Goal: Task Accomplishment & Management: Use online tool/utility

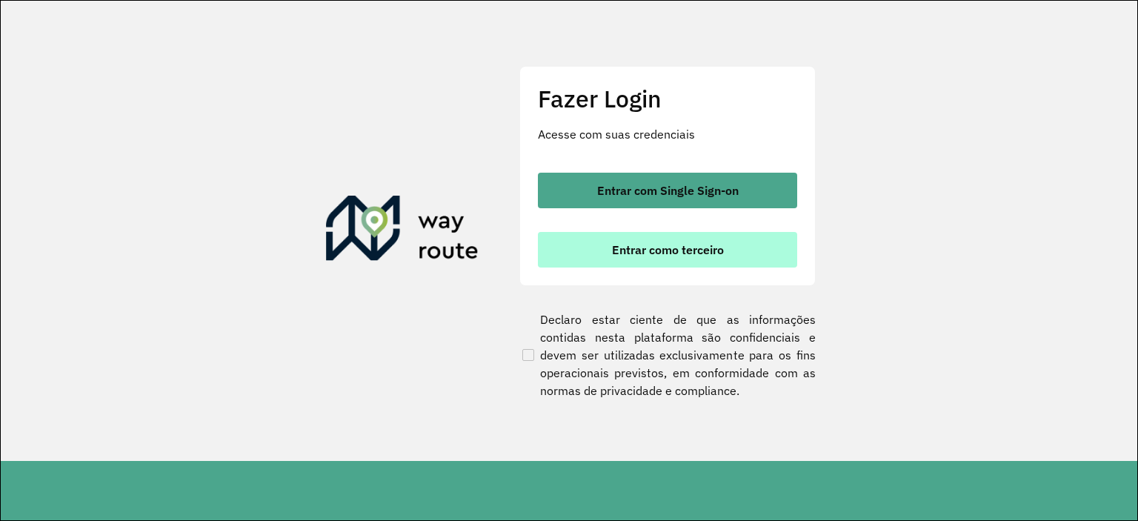
click at [718, 244] on span "Entrar como terceiro" at bounding box center [668, 250] width 112 height 12
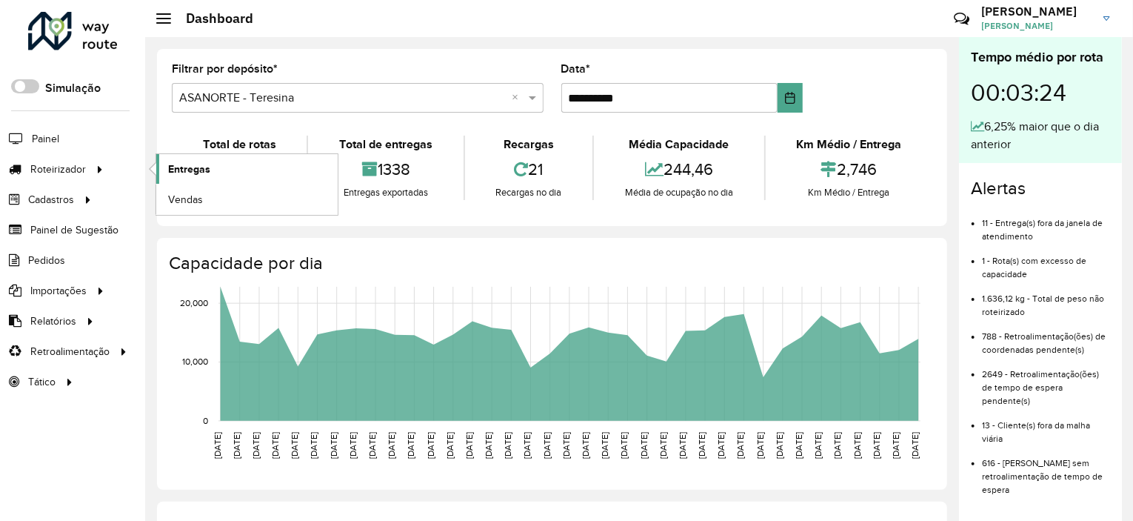
click at [181, 166] on span "Entregas" at bounding box center [189, 169] width 42 height 16
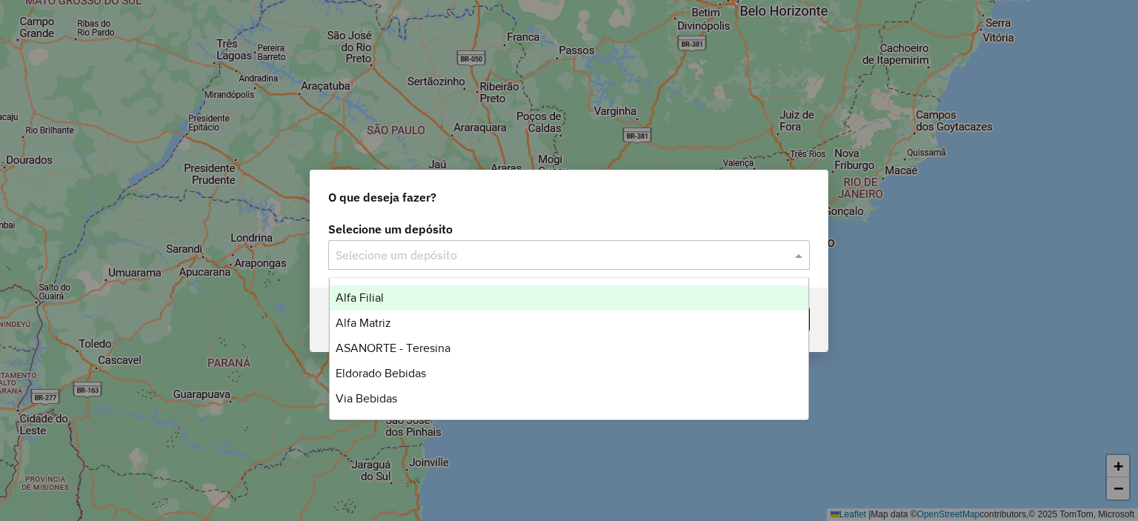
click at [538, 260] on input "text" at bounding box center [554, 256] width 437 height 18
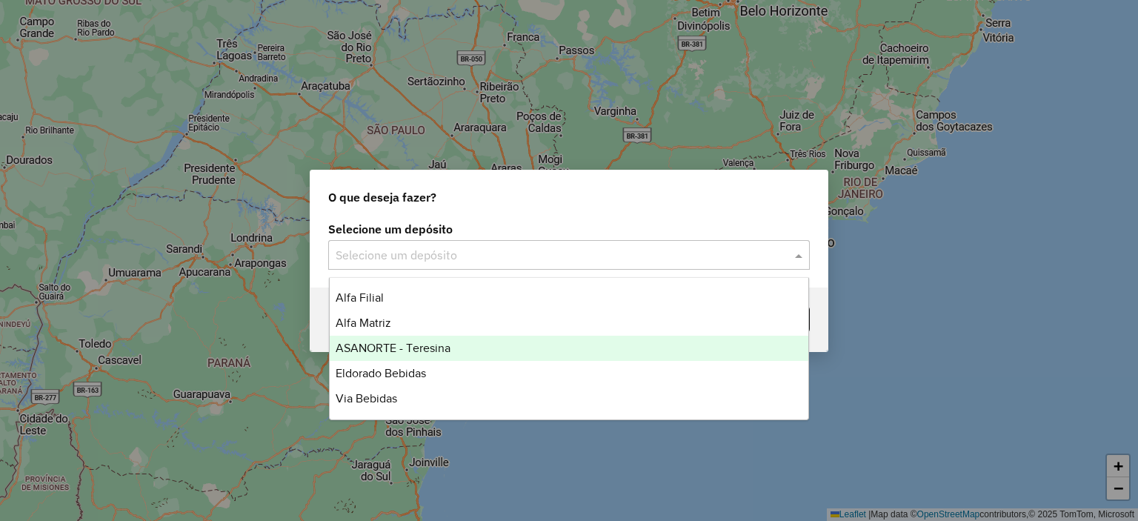
click at [444, 352] on span "ASANORTE - Teresina" at bounding box center [393, 347] width 115 height 13
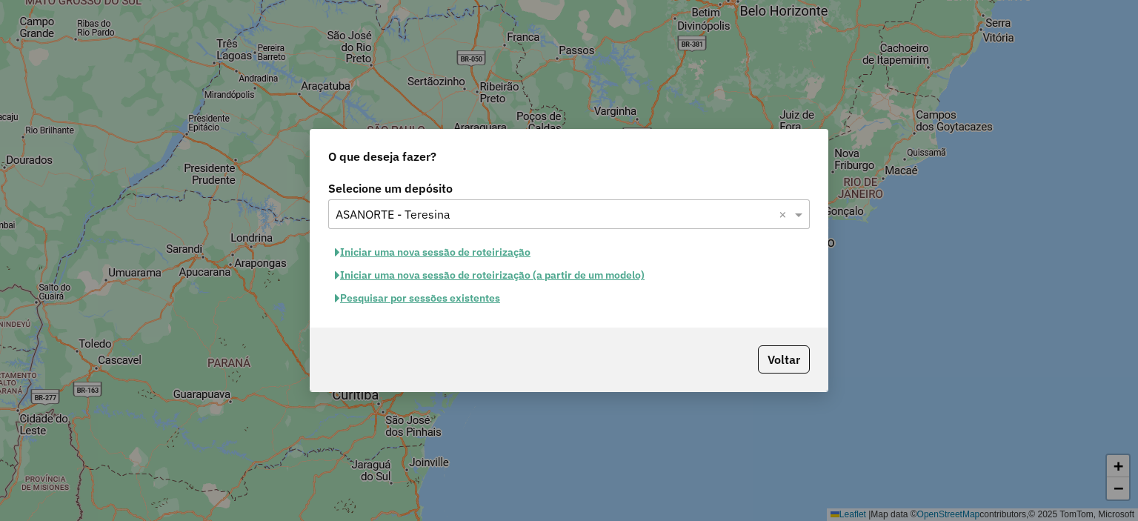
click at [462, 299] on button "Pesquisar por sessões existentes" at bounding box center [417, 298] width 179 height 23
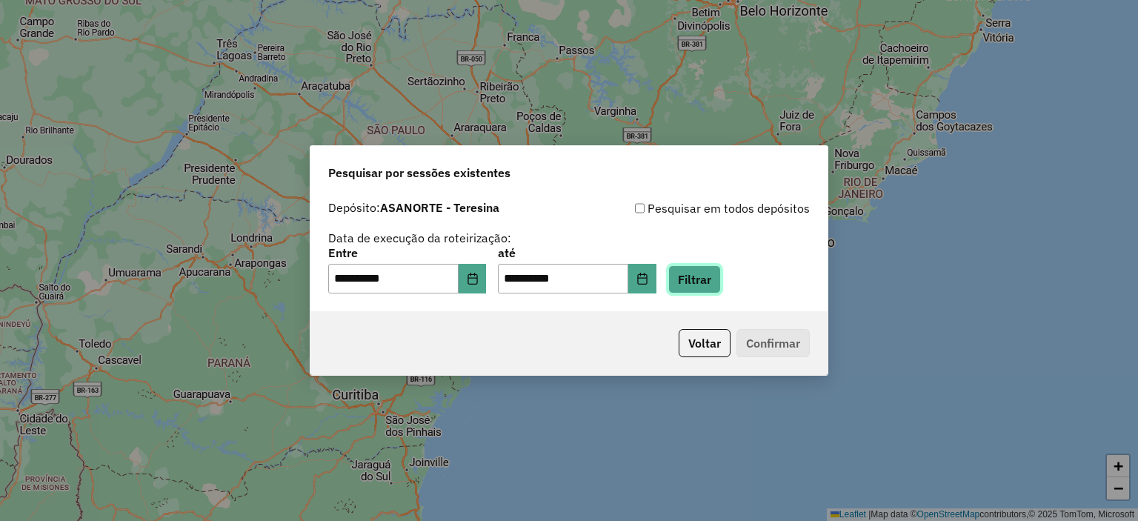
click at [701, 282] on button "Filtrar" at bounding box center [694, 279] width 53 height 28
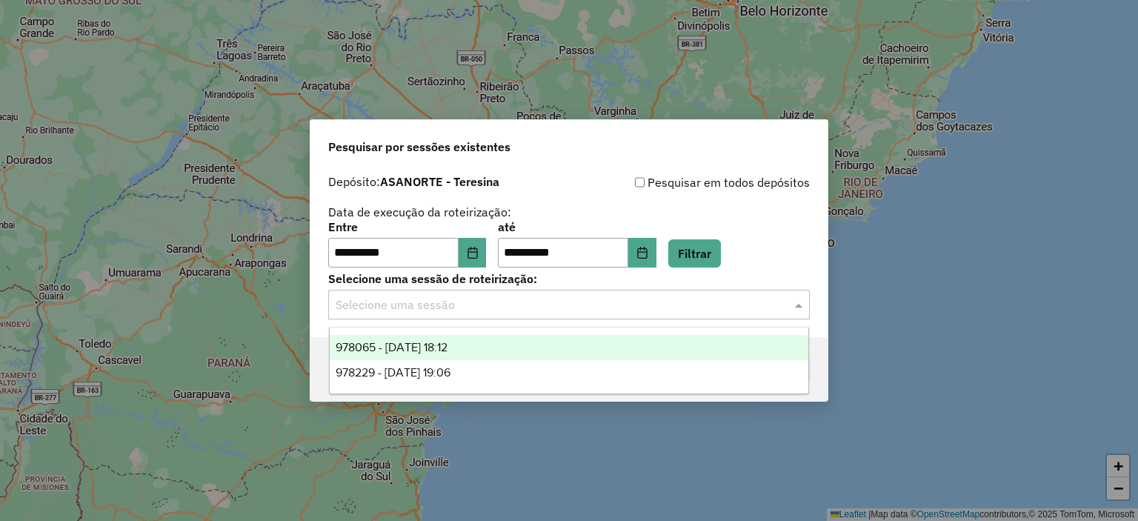
click at [513, 307] on input "text" at bounding box center [554, 305] width 437 height 18
click at [447, 352] on span "978065 - [DATE] 18:12" at bounding box center [392, 347] width 112 height 13
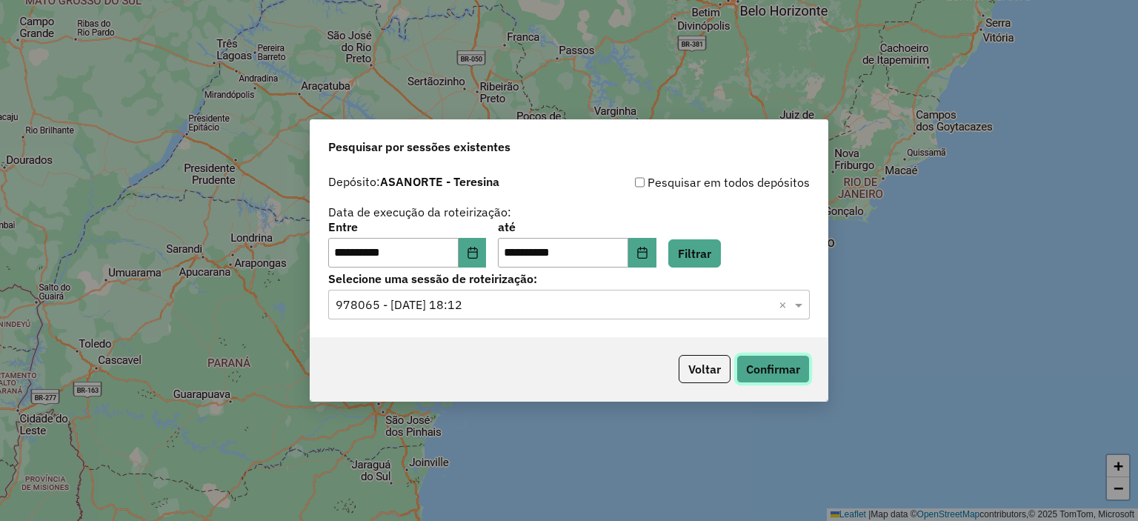
click at [758, 358] on button "Confirmar" at bounding box center [772, 369] width 73 height 28
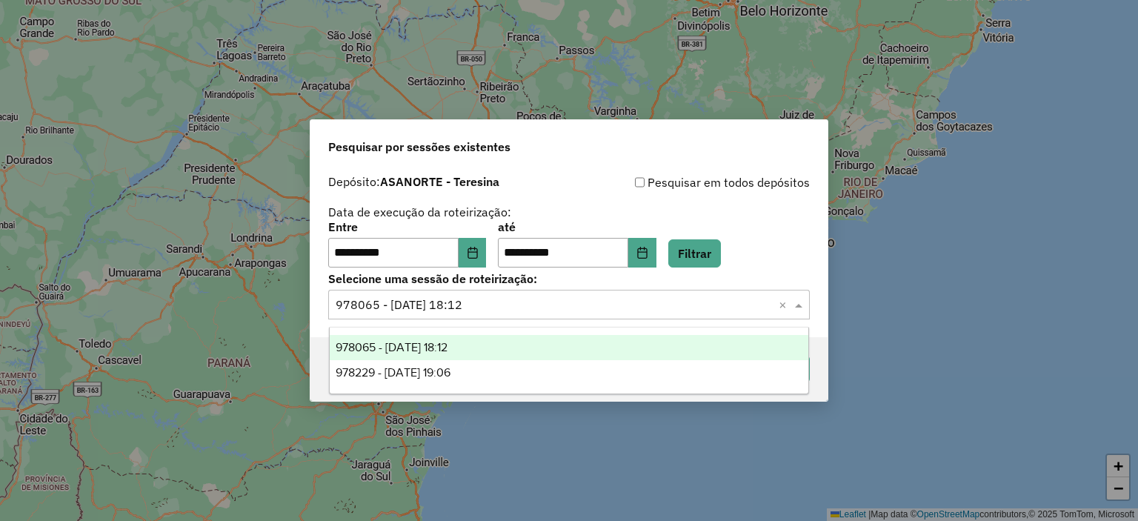
click at [457, 303] on input "text" at bounding box center [554, 305] width 437 height 18
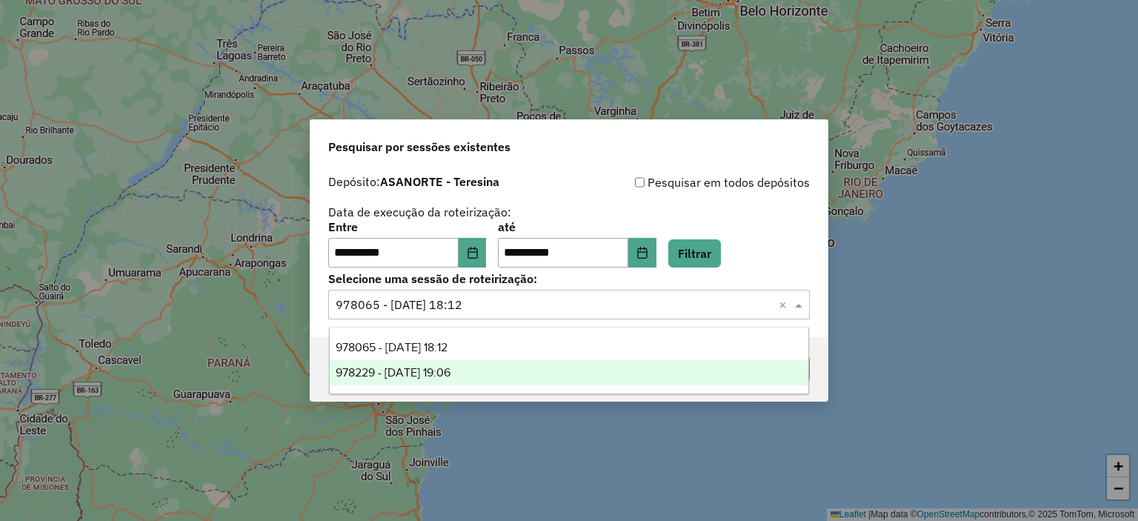
click at [450, 367] on span "978229 - [DATE] 19:06" at bounding box center [393, 372] width 115 height 13
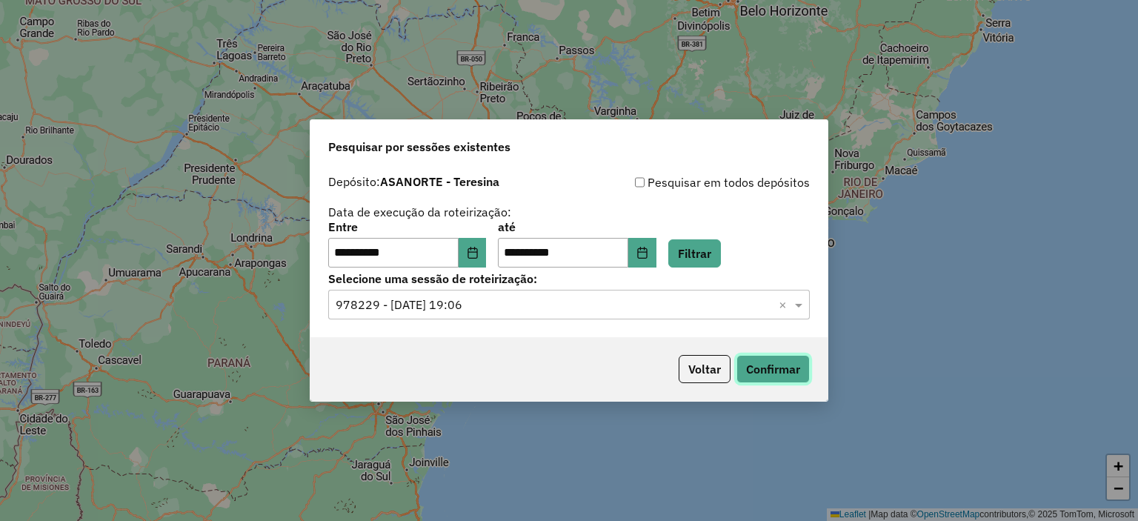
click at [784, 361] on button "Confirmar" at bounding box center [772, 369] width 73 height 28
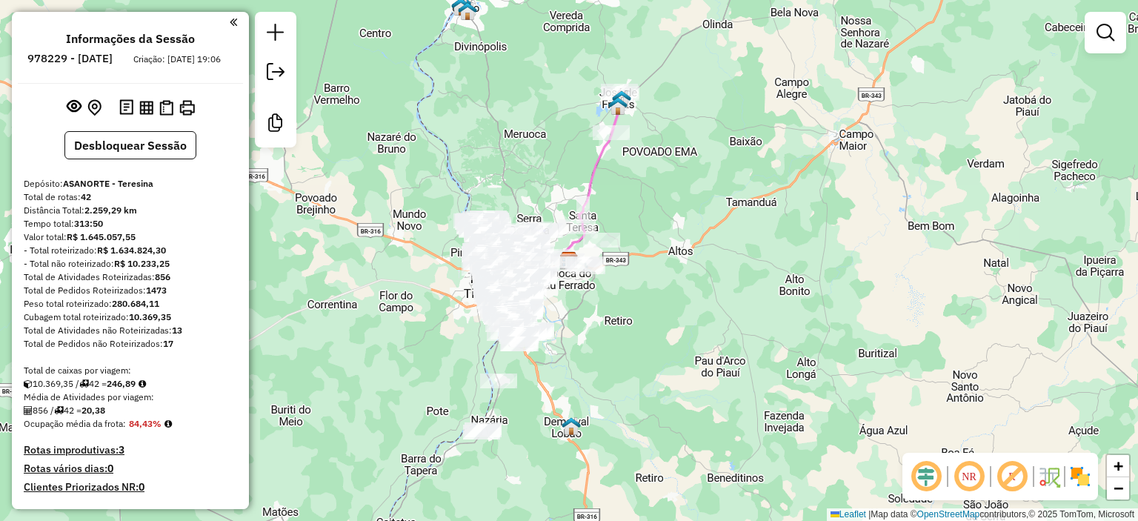
scroll to position [1172, 0]
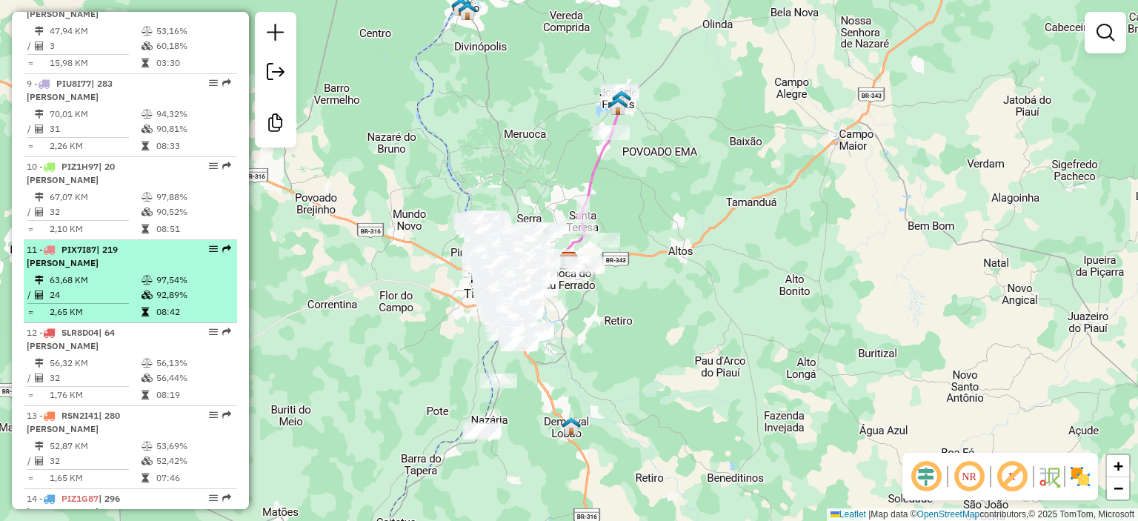
select select "**********"
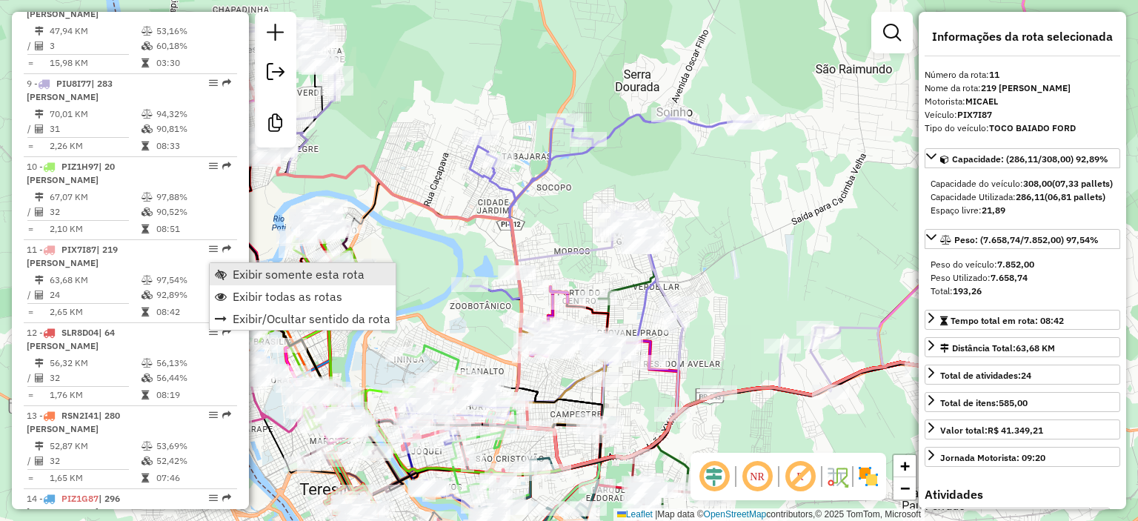
click at [236, 272] on span "Exibir somente esta rota" at bounding box center [299, 274] width 132 height 12
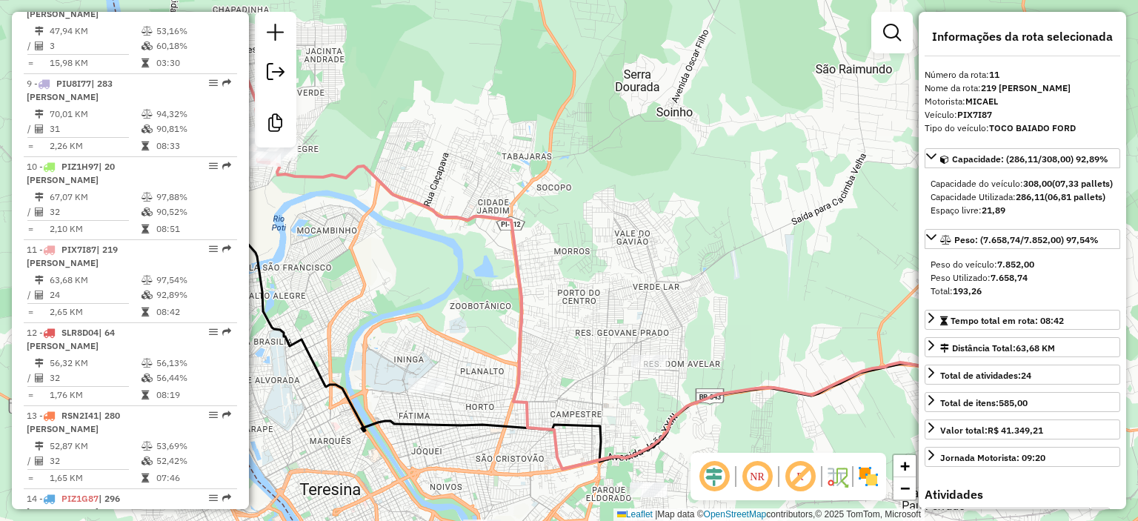
click at [766, 477] on em at bounding box center [757, 476] width 36 height 36
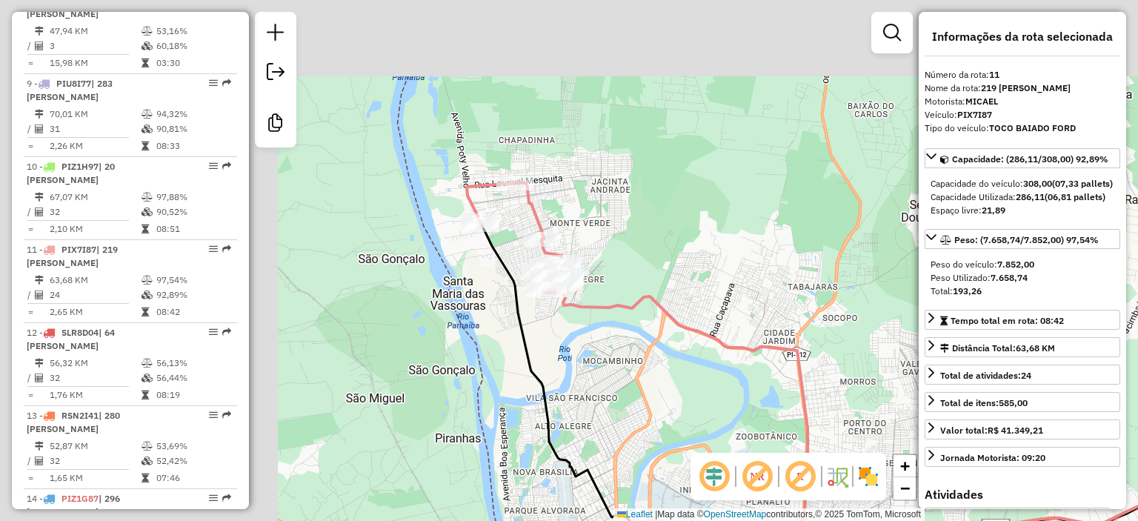
drag, startPoint x: 431, startPoint y: 227, endPoint x: 720, endPoint y: 364, distance: 319.4
click at [720, 364] on div "Janela de atendimento Grade de atendimento Capacidade Transportadoras Veículos …" at bounding box center [569, 260] width 1138 height 521
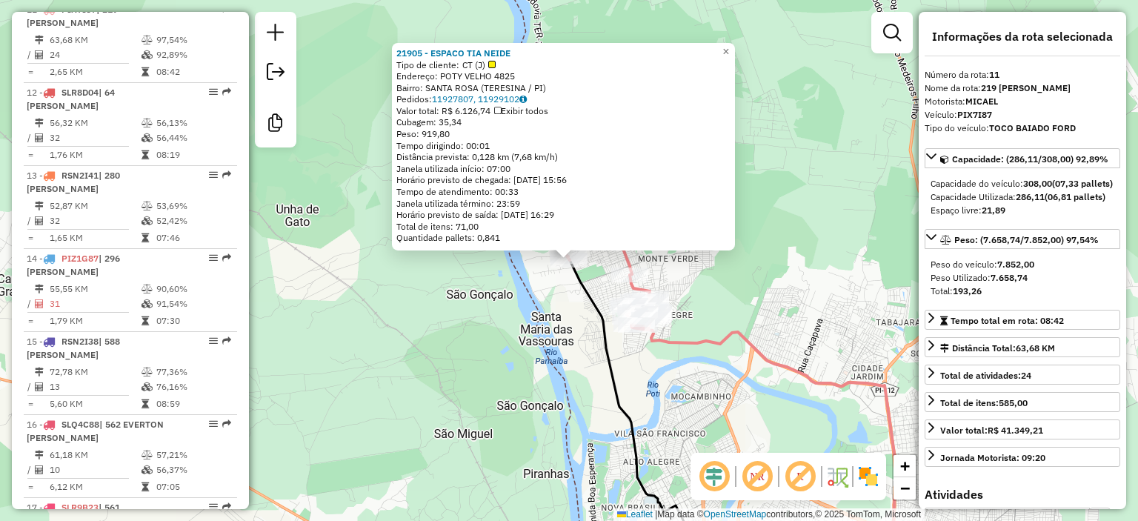
scroll to position [1412, 0]
click at [417, 289] on div "21905 - ESPACO TIA NEIDE Tipo de cliente: CT (J) Endereço: POTY VELHO 4825 Bair…" at bounding box center [569, 260] width 1138 height 521
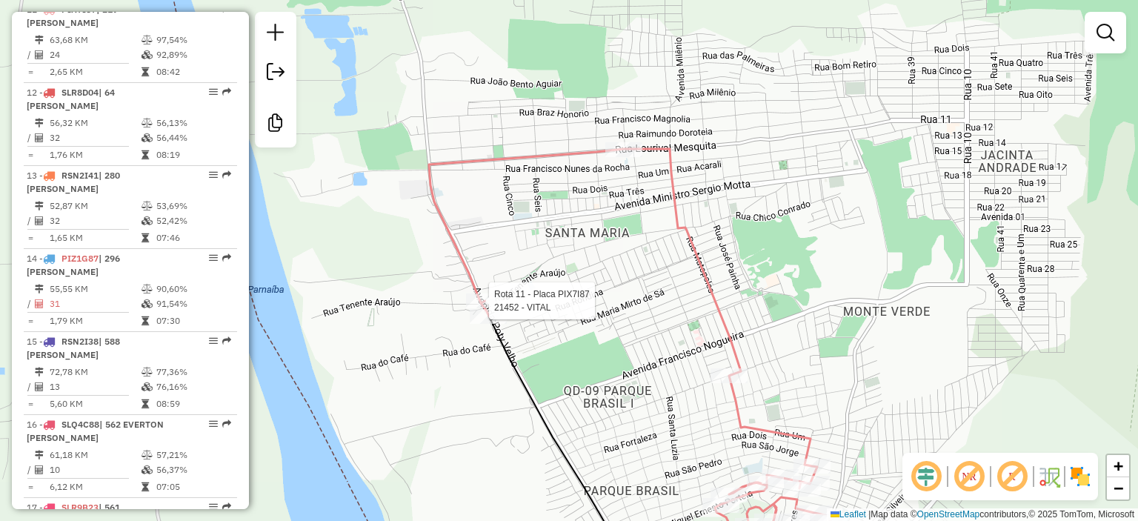
select select "**********"
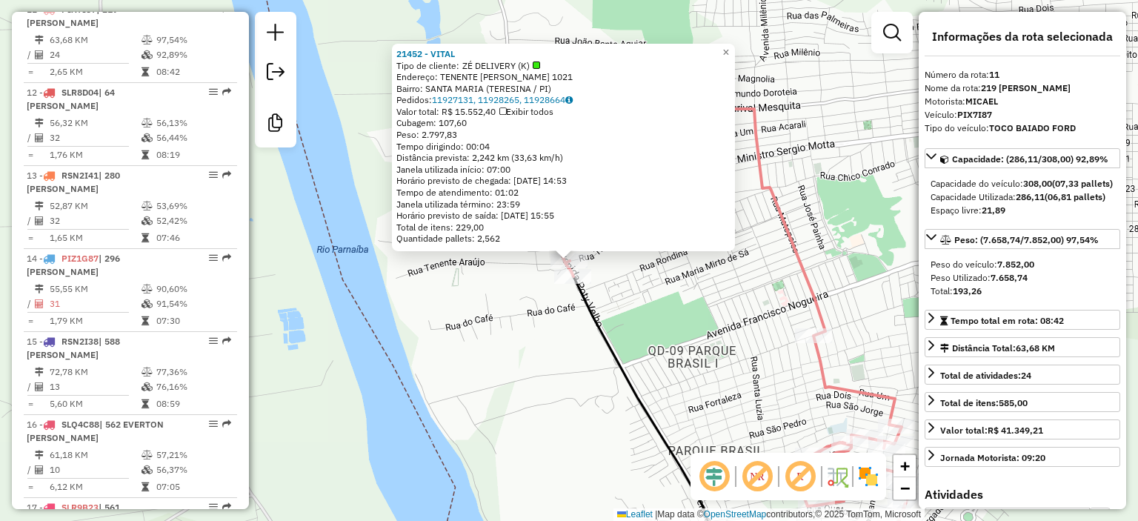
click at [485, 296] on div "21452 - VITAL Tipo de cliente: ZÉ DELIVERY (K) Endereço: TENENTE ARAUJO 1021 Ba…" at bounding box center [569, 260] width 1138 height 521
